Goal: Task Accomplishment & Management: Use online tool/utility

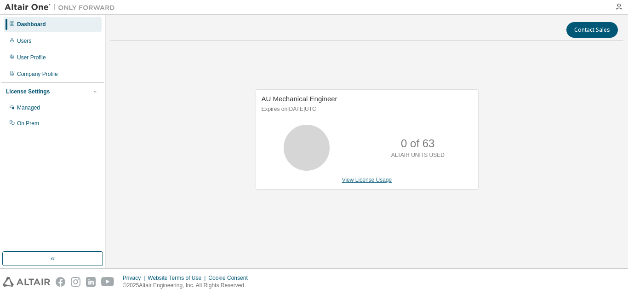
click at [363, 178] on link "View License Usage" at bounding box center [367, 179] width 50 height 6
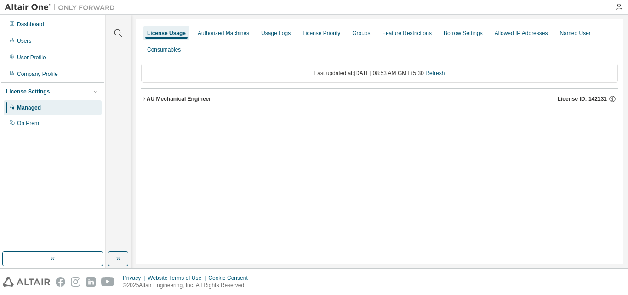
click at [204, 102] on div "AU Mechanical Engineer" at bounding box center [179, 98] width 64 height 7
